Goal: Task Accomplishment & Management: Manage account settings

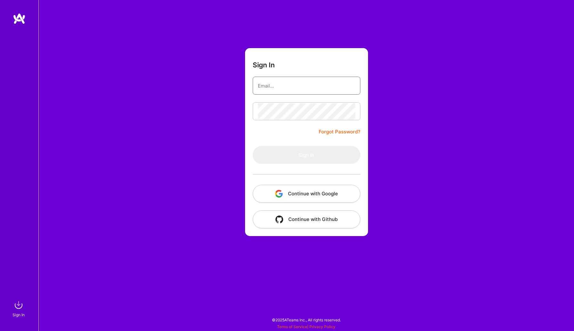
type input "inmogr@msn.com"
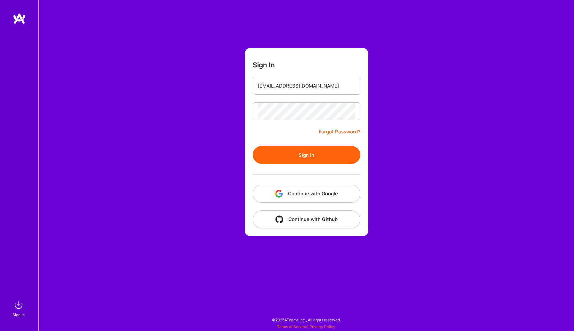
click at [281, 151] on button "Sign In" at bounding box center [307, 155] width 108 height 18
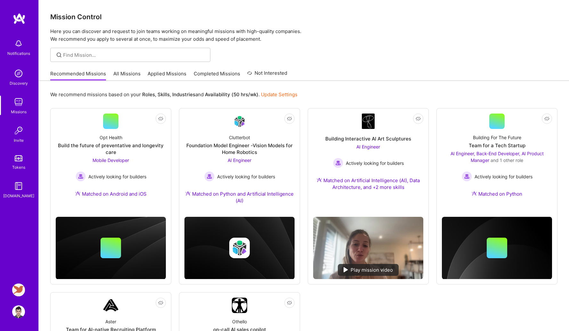
click at [19, 288] on img at bounding box center [18, 289] width 13 height 13
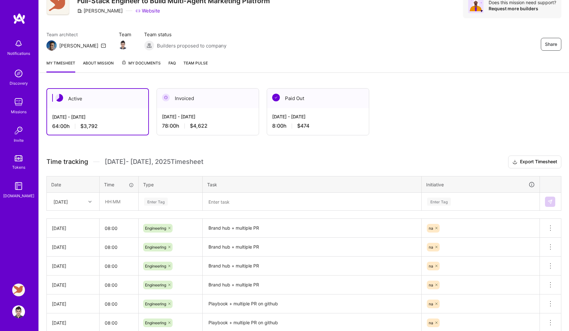
scroll to position [40, 0]
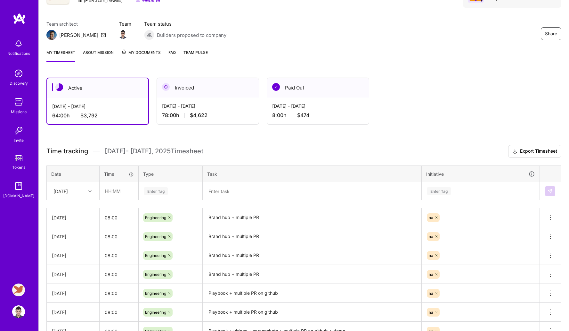
click at [68, 193] on div "[DATE]" at bounding box center [60, 190] width 14 height 7
click at [67, 289] on div "[DATE]" at bounding box center [73, 291] width 52 height 12
click at [121, 193] on input "text" at bounding box center [119, 190] width 38 height 17
type input "08:00"
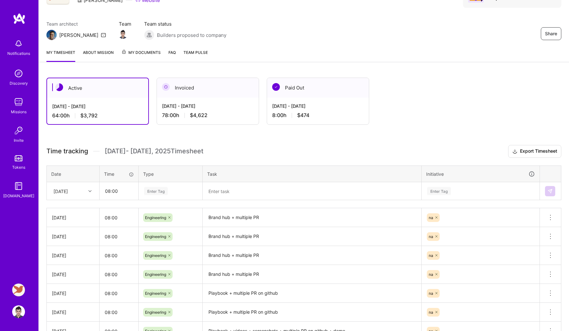
click at [165, 189] on div "Enter Tag" at bounding box center [156, 191] width 24 height 10
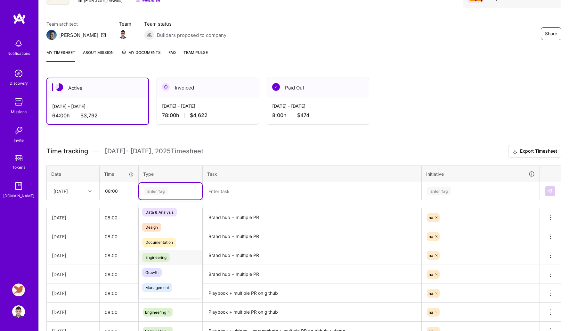
click at [159, 257] on span "Engineering" at bounding box center [156, 257] width 28 height 9
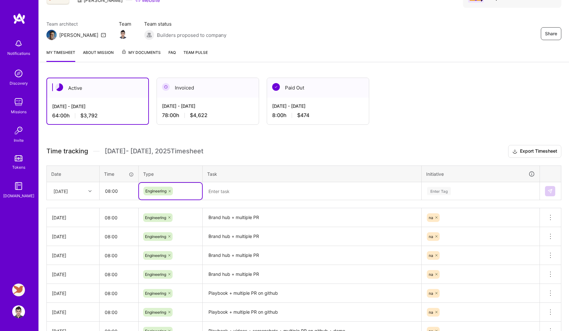
click at [223, 193] on textarea at bounding box center [311, 191] width 217 height 17
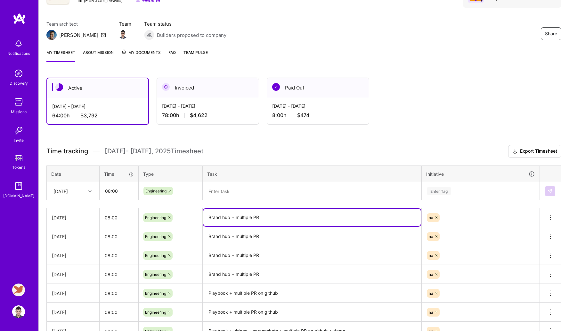
drag, startPoint x: 208, startPoint y: 218, endPoint x: 280, endPoint y: 218, distance: 71.7
click at [280, 218] on textarea "Brand hub + multiple PR" at bounding box center [311, 216] width 217 height 17
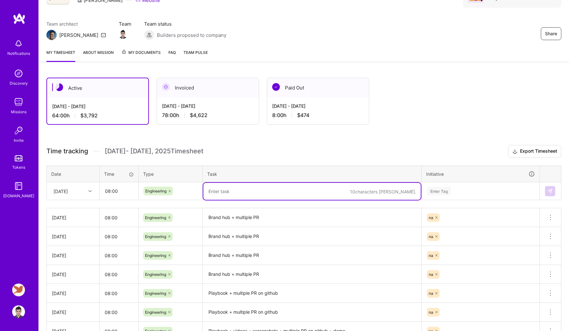
click at [255, 195] on textarea at bounding box center [311, 191] width 217 height 17
paste textarea "Brand hub + multiple PR"
type textarea "Brand hub + multiple PR (actually i worked 4 on sun and 4 [DATE])"
click at [467, 179] on th "Initiative" at bounding box center [481, 173] width 118 height 17
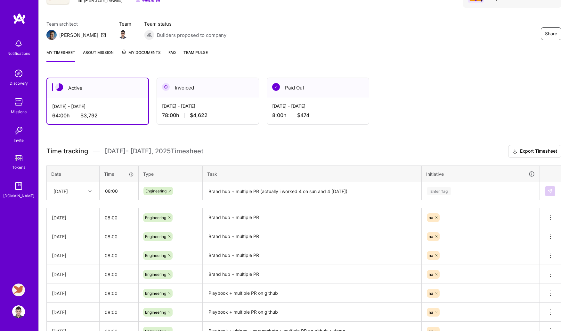
click at [461, 187] on div "Enter Tag" at bounding box center [481, 191] width 108 height 8
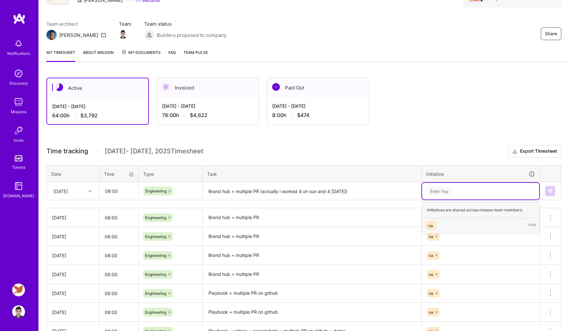
click at [445, 230] on div "na Hide" at bounding box center [480, 225] width 117 height 15
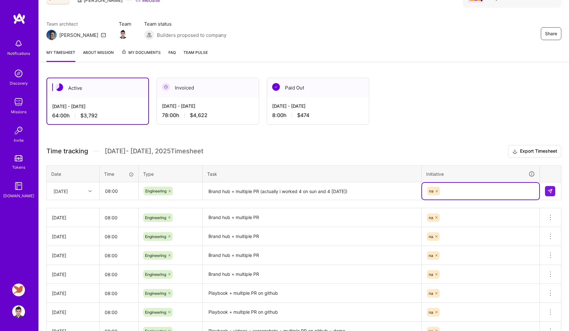
click at [383, 192] on textarea "Brand hub + multiple PR (actually i worked 4 on sun and 4 [DATE])" at bounding box center [311, 191] width 217 height 17
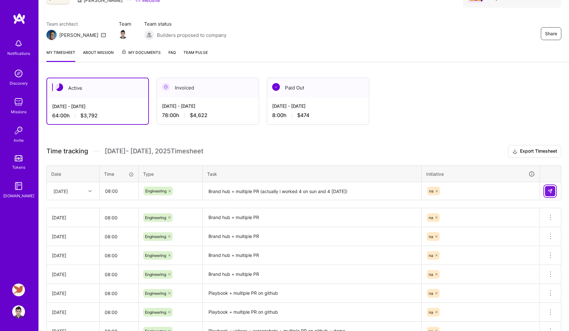
click at [549, 188] on img at bounding box center [550, 190] width 5 height 5
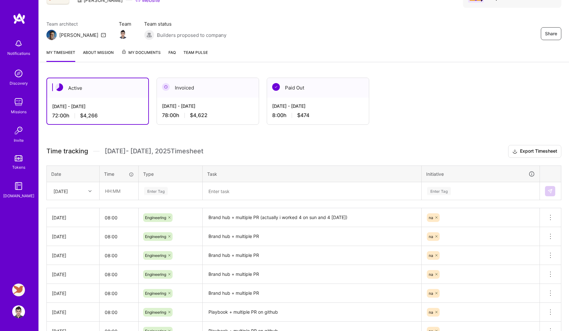
click at [234, 61] on div "My timesheet About Mission My Documents FAQ Team Pulse" at bounding box center [304, 53] width 530 height 18
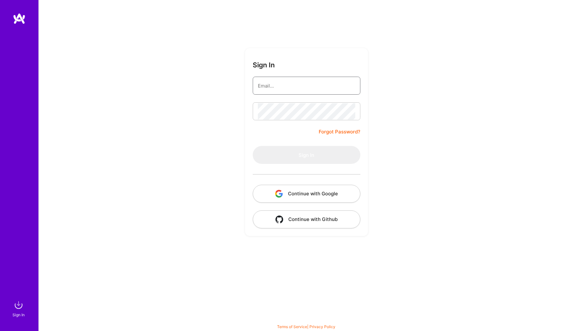
click at [280, 89] on input "email" at bounding box center [306, 86] width 97 height 16
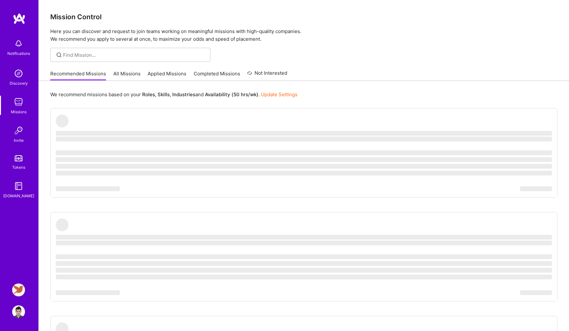
click at [15, 284] on img at bounding box center [18, 289] width 13 height 13
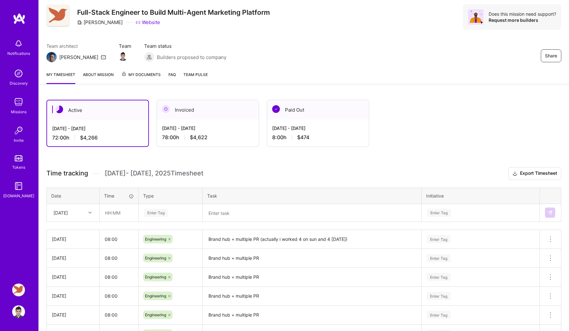
scroll to position [55, 0]
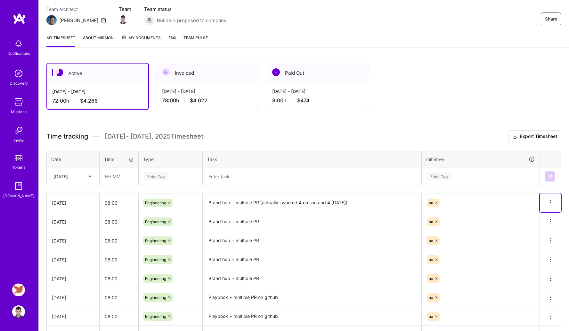
click at [551, 202] on icon at bounding box center [551, 203] width 8 height 8
click at [539, 212] on button "Delete row" at bounding box center [534, 214] width 33 height 16
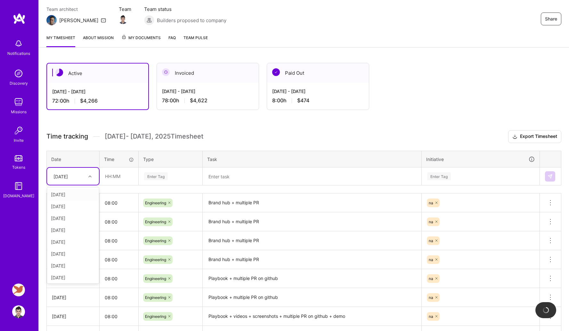
click at [80, 172] on div "[DATE]" at bounding box center [68, 176] width 36 height 11
click at [64, 275] on div "[DATE]" at bounding box center [73, 276] width 52 height 12
click at [113, 181] on input "text" at bounding box center [119, 176] width 38 height 17
type input "08:00"
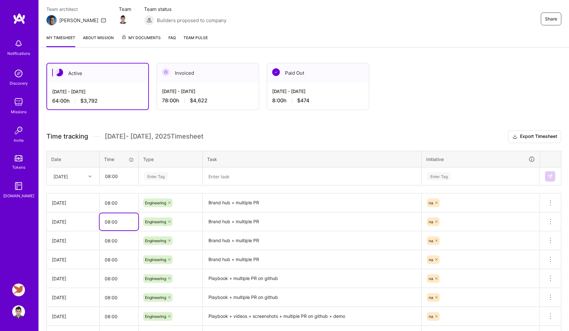
click at [122, 219] on input "08:00" at bounding box center [119, 221] width 39 height 17
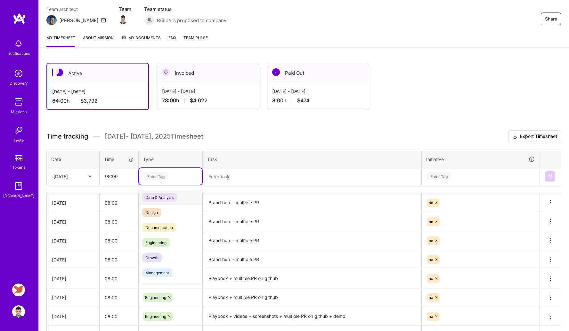
click at [152, 181] on div "Enter Tag" at bounding box center [170, 176] width 63 height 17
click at [159, 240] on span "Engineering" at bounding box center [156, 242] width 28 height 9
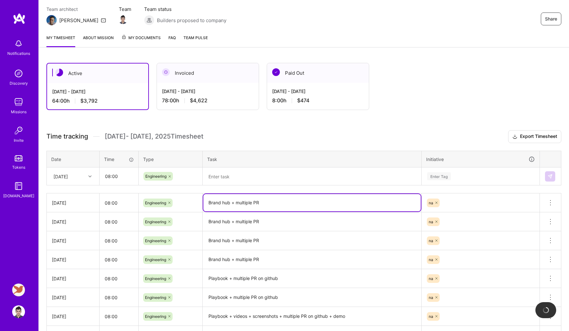
click at [219, 202] on textarea "Brand hub + multiple PR" at bounding box center [311, 202] width 217 height 17
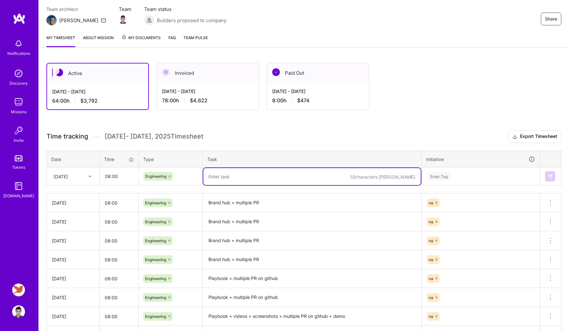
click at [226, 176] on textarea at bounding box center [311, 176] width 217 height 17
paste textarea "Brand hub + multiple PR"
type textarea "Brand hub + multiple PR"
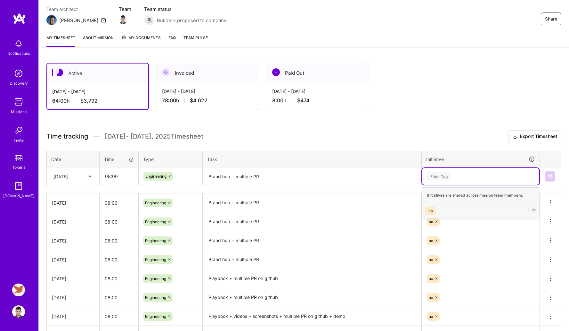
click at [459, 180] on div "Enter Tag" at bounding box center [480, 176] width 117 height 17
click at [442, 209] on div "na Hide" at bounding box center [480, 210] width 117 height 15
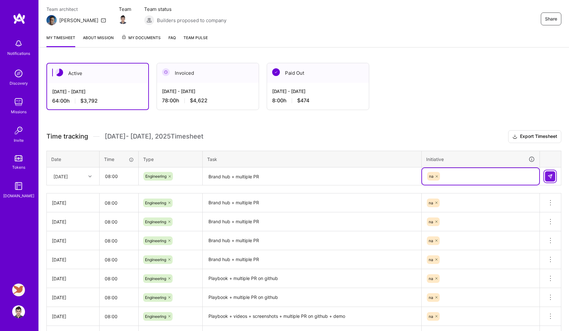
click at [552, 179] on button at bounding box center [550, 176] width 10 height 10
click at [418, 133] on h3 "Time tracking [DATE] - [DATE] Timesheet Export Timesheet" at bounding box center [303, 136] width 515 height 13
